Goal: Task Accomplishment & Management: Use online tool/utility

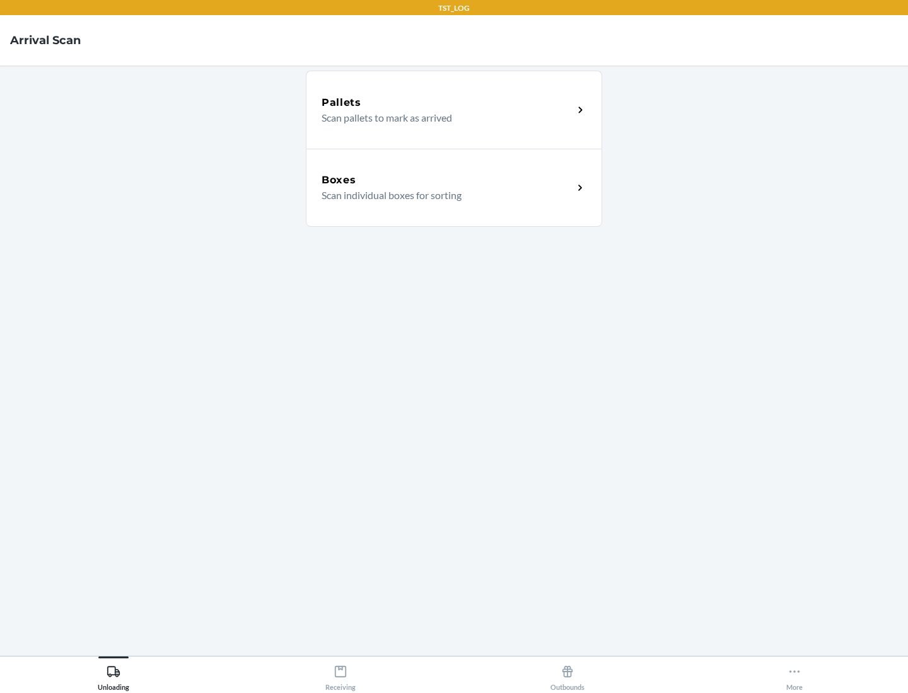
click at [447, 180] on div "Boxes" at bounding box center [446, 180] width 251 height 15
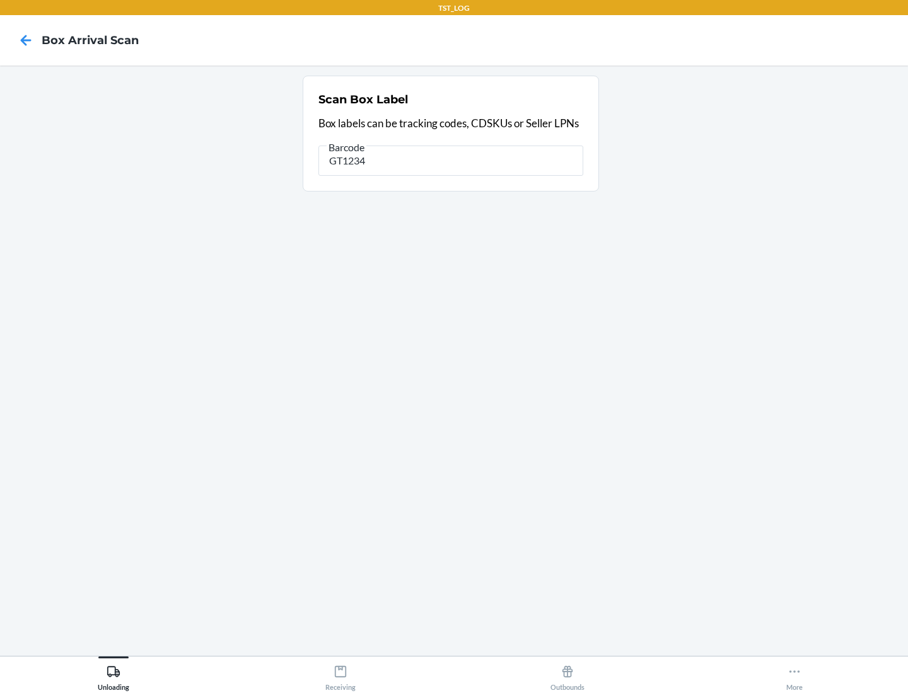
type input "GT1234"
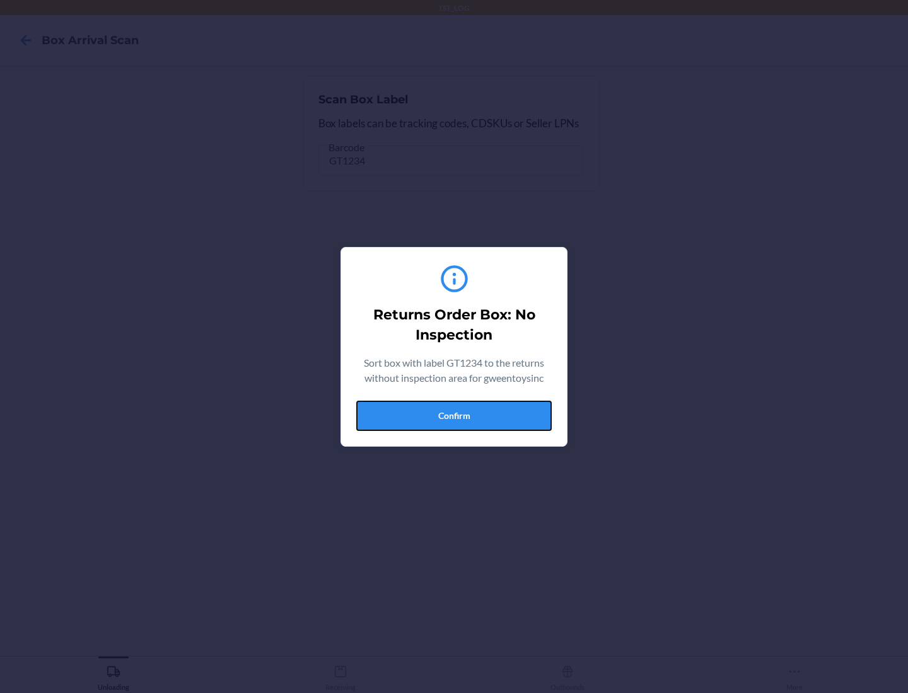
click at [454, 415] on button "Confirm" at bounding box center [453, 416] width 195 height 30
